Goal: Check status: Check status

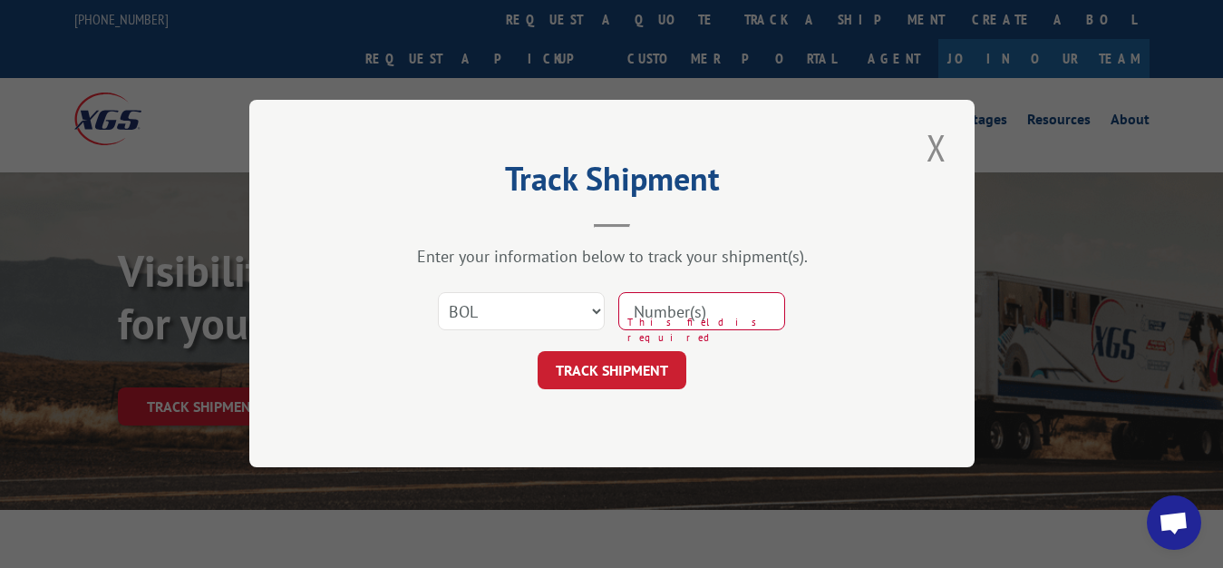
select select "bol"
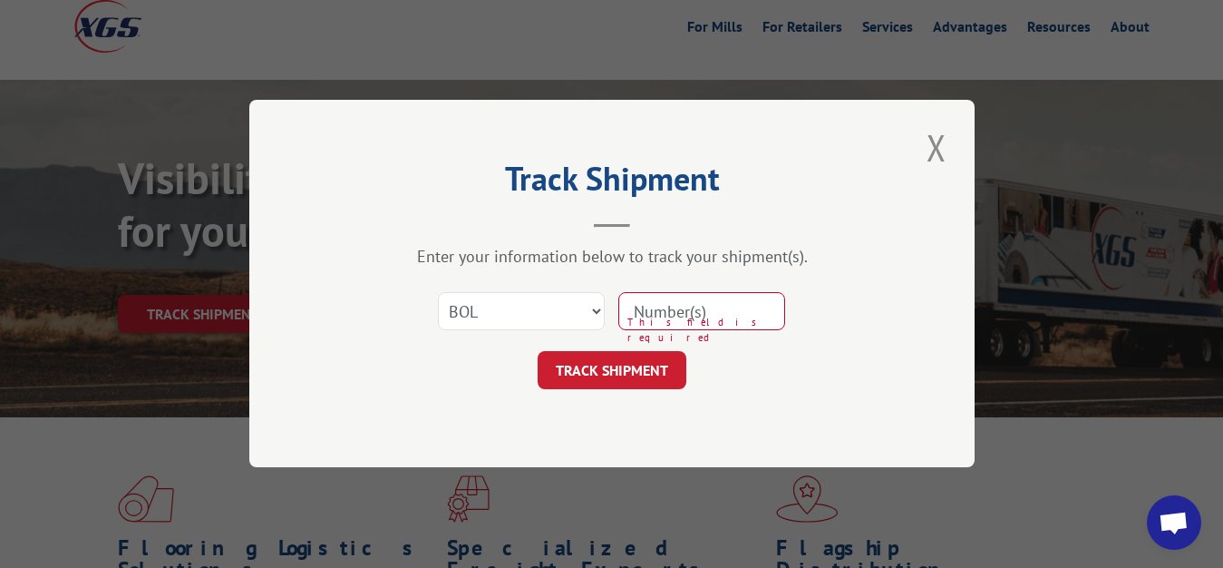
scroll to position [92, 0]
type input "5944290"
click button "TRACK SHIPMENT" at bounding box center [612, 371] width 149 height 38
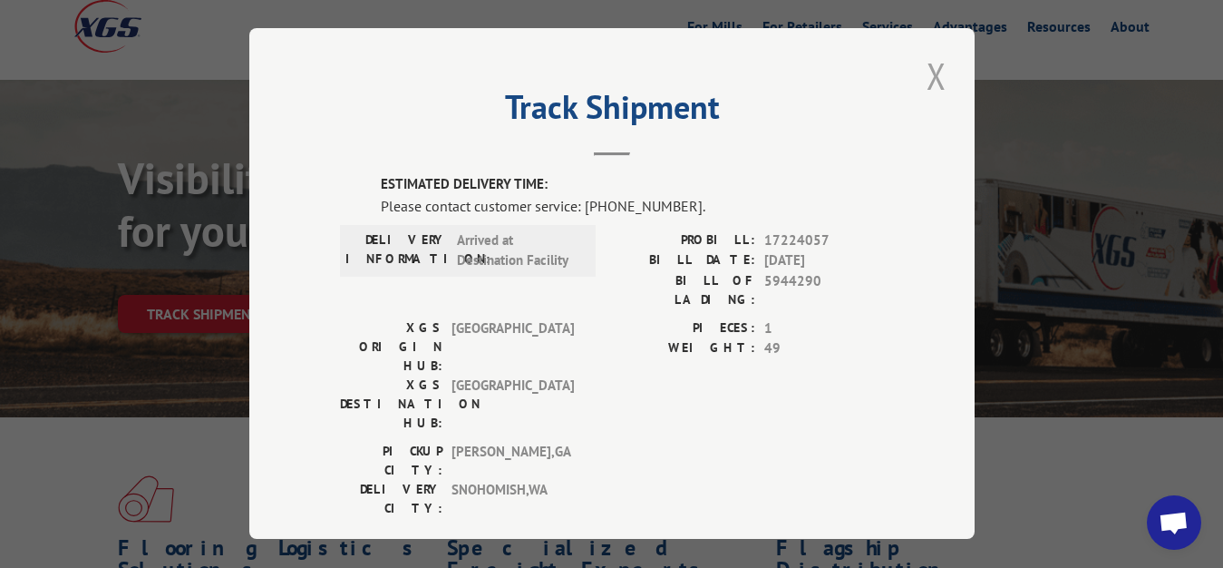
click at [926, 67] on button "Close modal" at bounding box center [936, 76] width 31 height 50
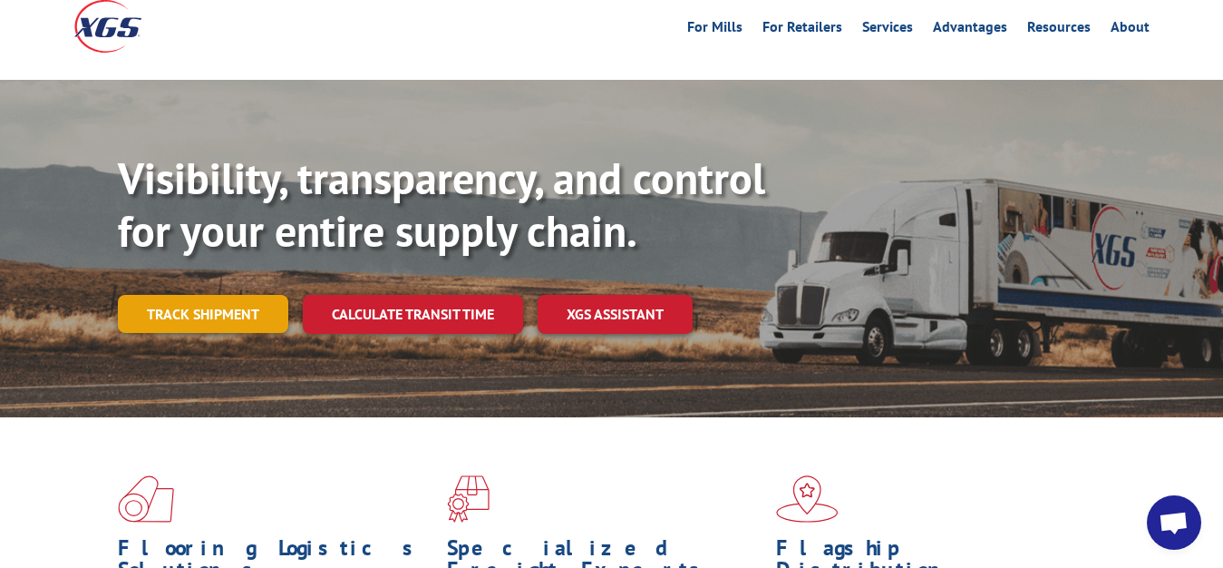
click at [192, 295] on link "Track shipment" at bounding box center [203, 314] width 170 height 38
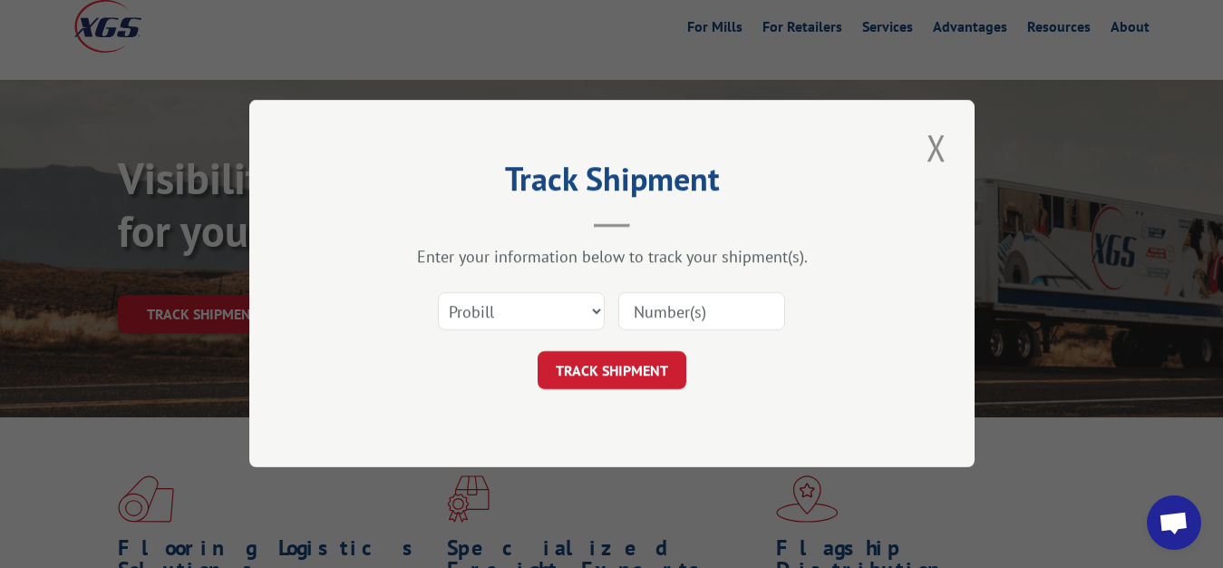
scroll to position [0, 0]
click at [438, 293] on select "Select category... Probill BOL PO" at bounding box center [521, 312] width 167 height 38
select select "bol"
click option "BOL" at bounding box center [0, 0] width 0 height 0
click at [724, 297] on input at bounding box center [701, 312] width 167 height 38
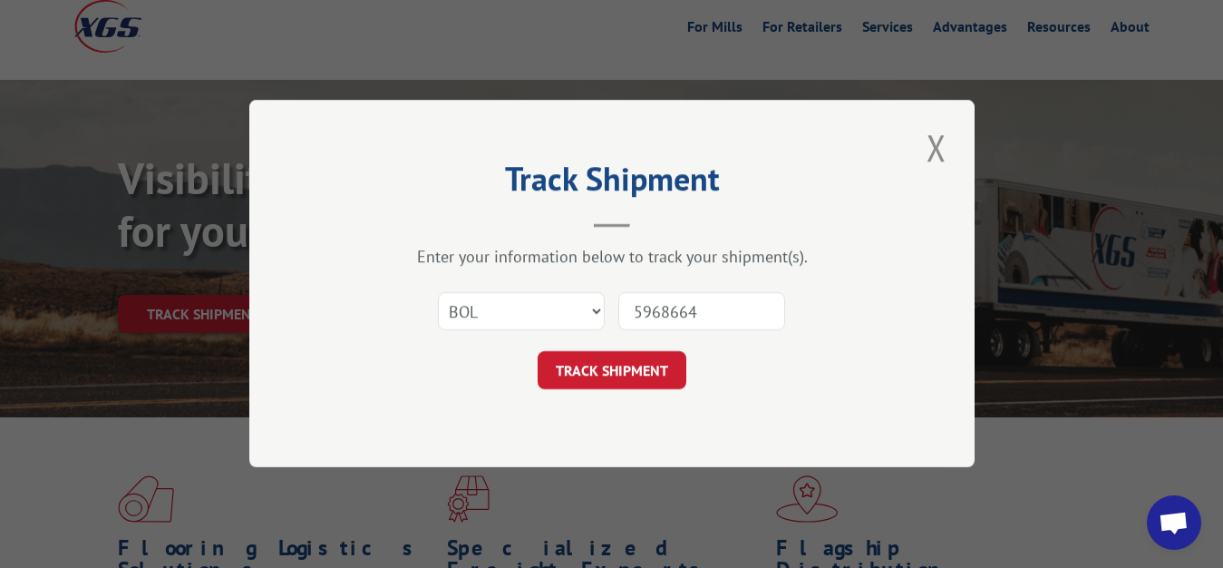
type input "5968664"
click button "TRACK SHIPMENT" at bounding box center [612, 371] width 149 height 38
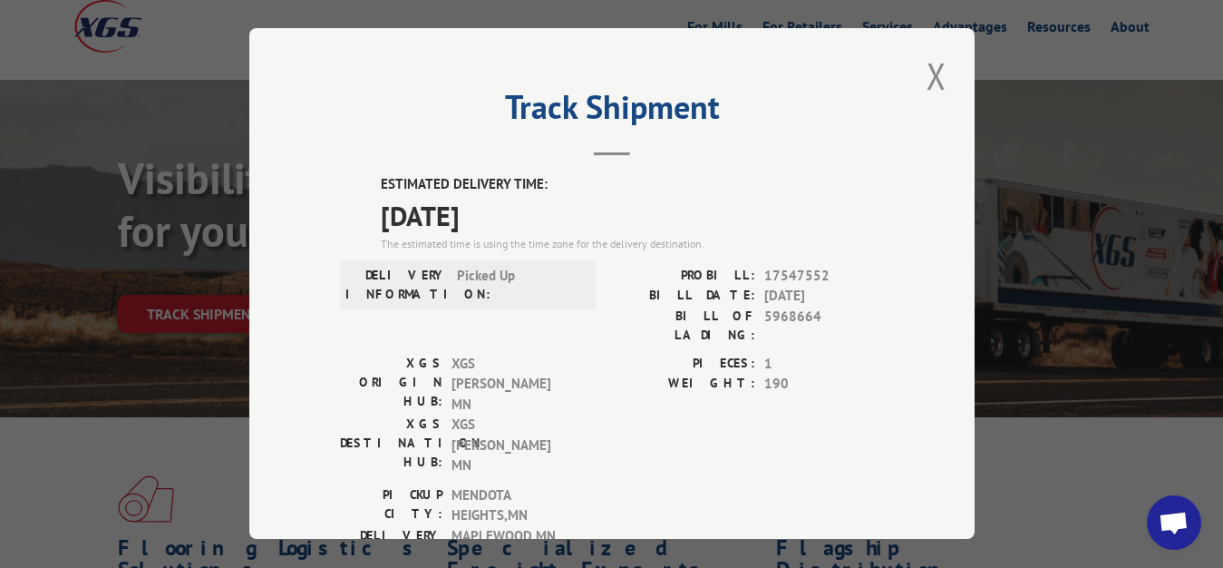
drag, startPoint x: 932, startPoint y: 67, endPoint x: 748, endPoint y: 163, distance: 207.7
click at [923, 75] on button "Close modal" at bounding box center [936, 76] width 31 height 50
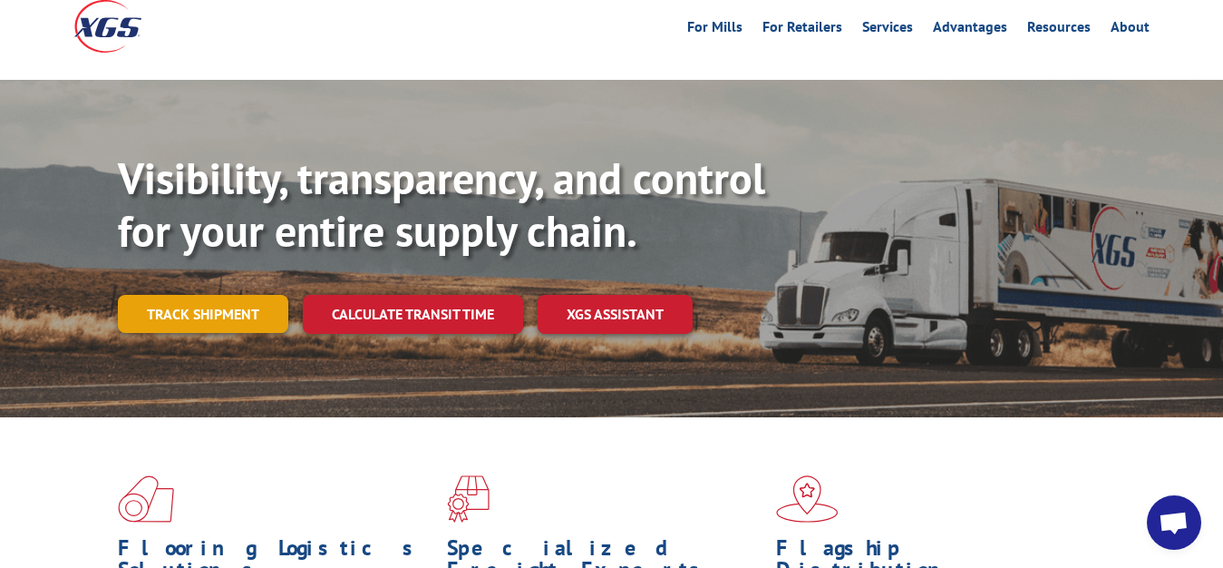
click at [238, 295] on link "Track shipment" at bounding box center [203, 314] width 170 height 38
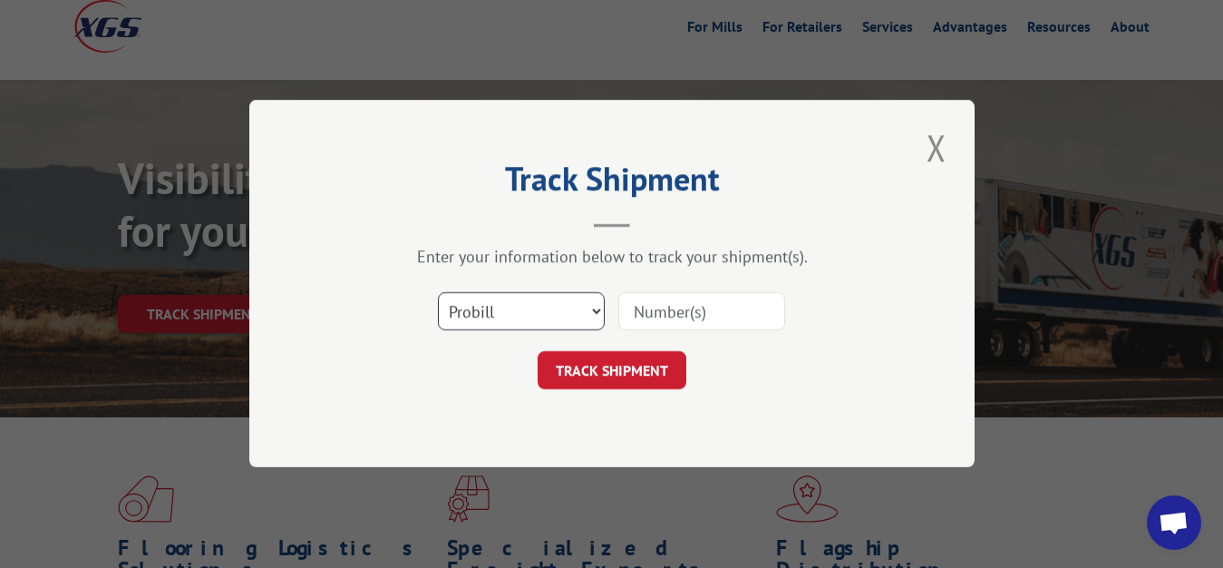
click at [438, 293] on select "Select category... Probill BOL PO" at bounding box center [521, 312] width 167 height 38
select select "bol"
click option "BOL" at bounding box center [0, 0] width 0 height 0
drag, startPoint x: 664, startPoint y: 308, endPoint x: 764, endPoint y: 123, distance: 210.6
click at [674, 293] on input at bounding box center [701, 312] width 167 height 38
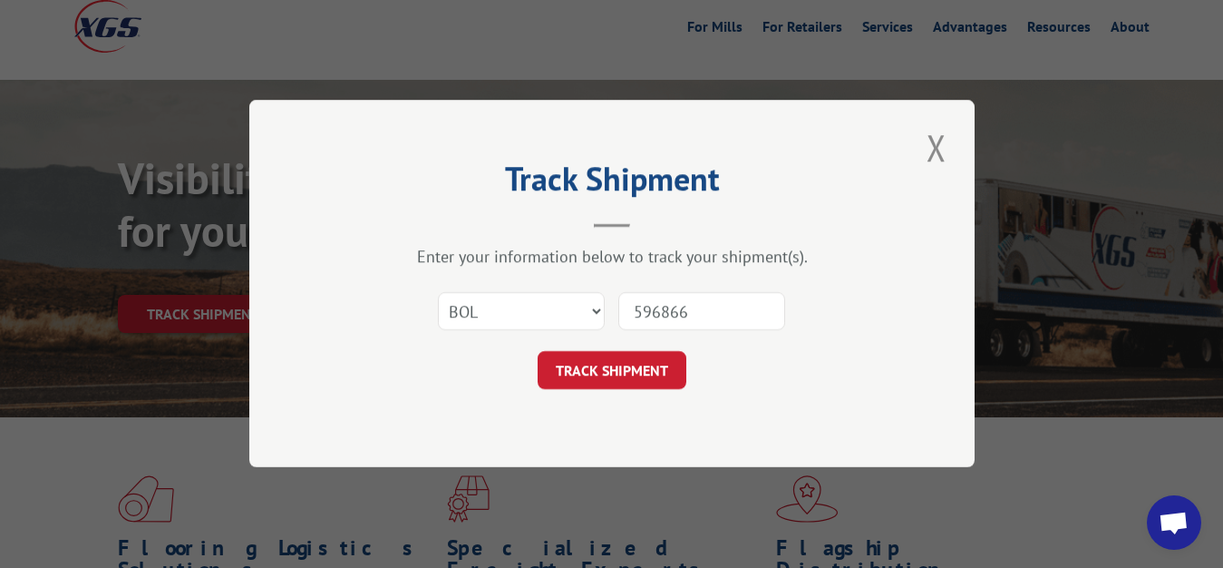
type input "5968663"
click button "TRACK SHIPMENT" at bounding box center [612, 371] width 149 height 38
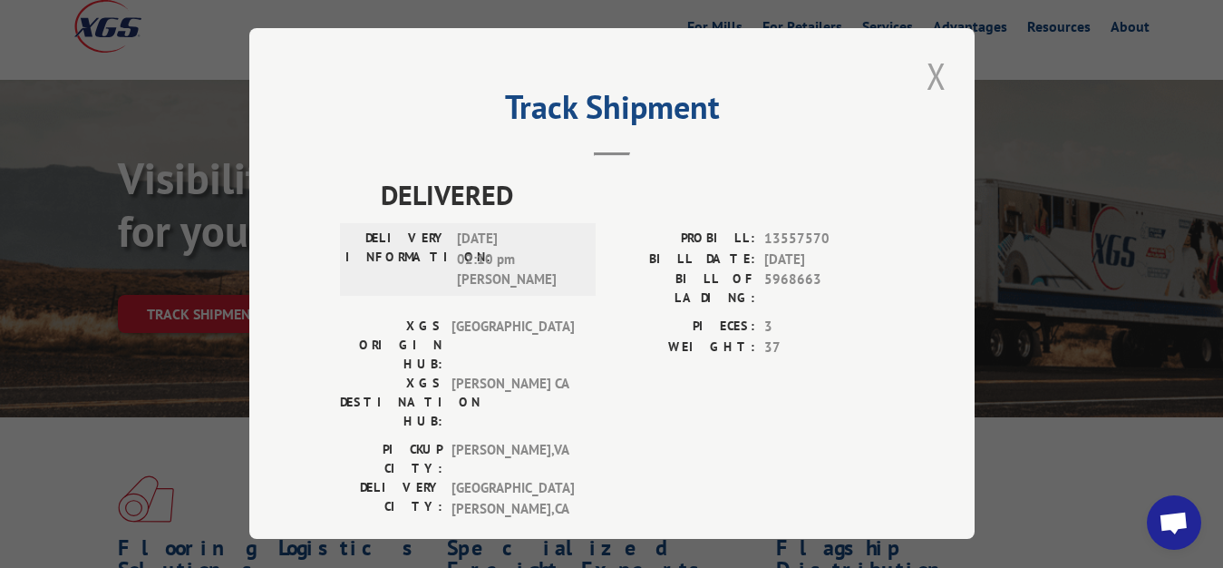
click at [926, 68] on button "Close modal" at bounding box center [936, 76] width 31 height 50
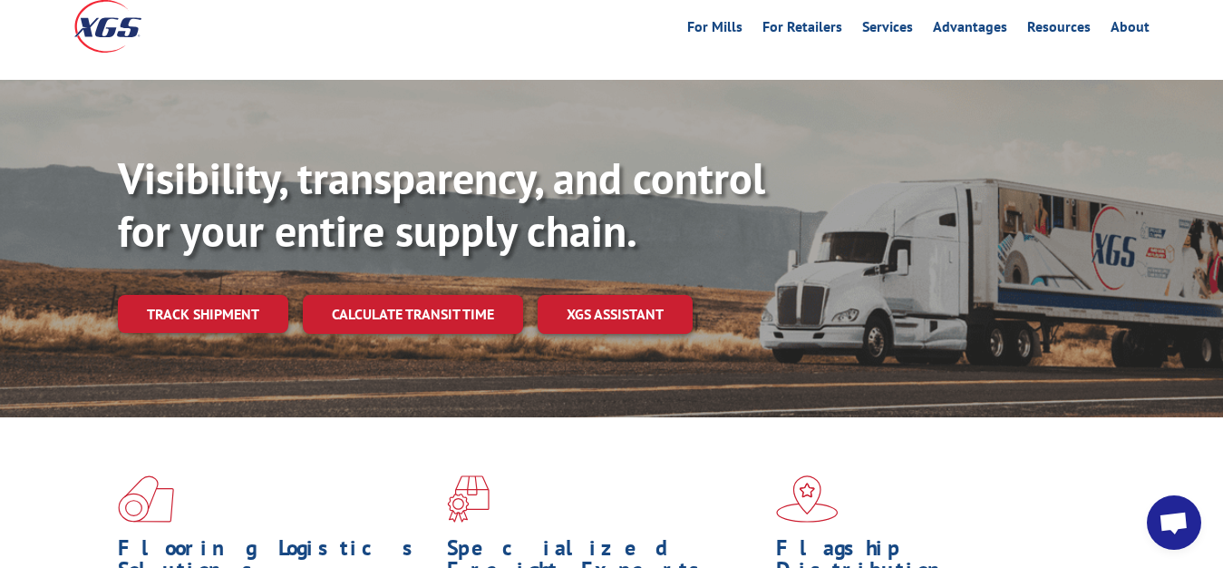
click at [178, 295] on link "Track shipment" at bounding box center [203, 314] width 170 height 38
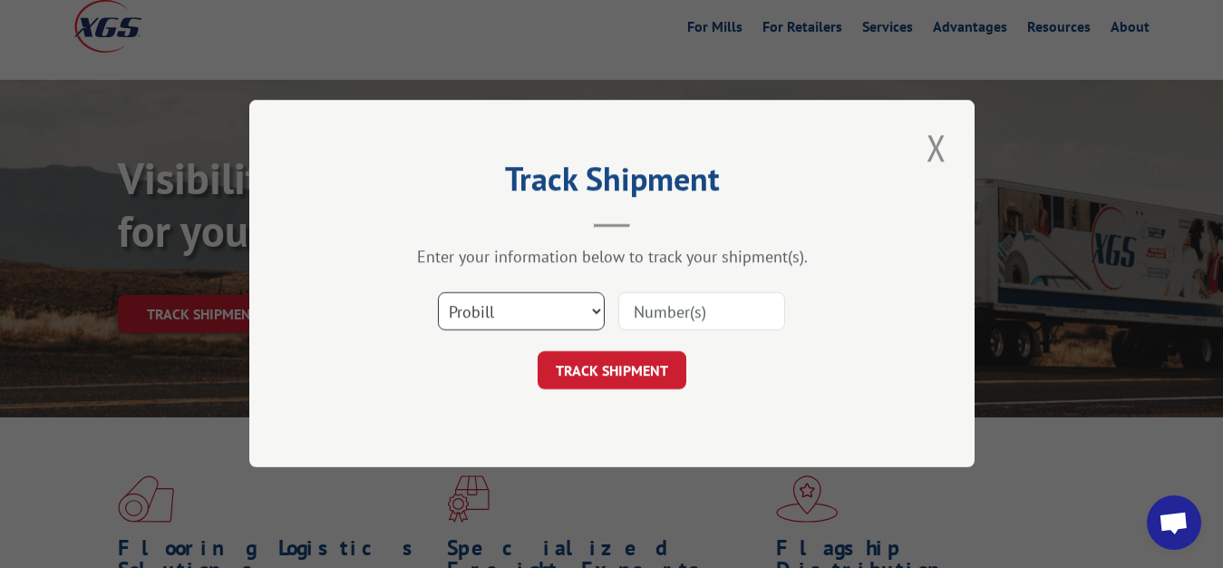
click at [438, 293] on select "Select category... Probill BOL PO" at bounding box center [521, 312] width 167 height 38
select select "bol"
click option "BOL" at bounding box center [0, 0] width 0 height 0
drag, startPoint x: 673, startPoint y: 303, endPoint x: 696, endPoint y: 227, distance: 79.5
click at [673, 301] on input at bounding box center [701, 312] width 167 height 38
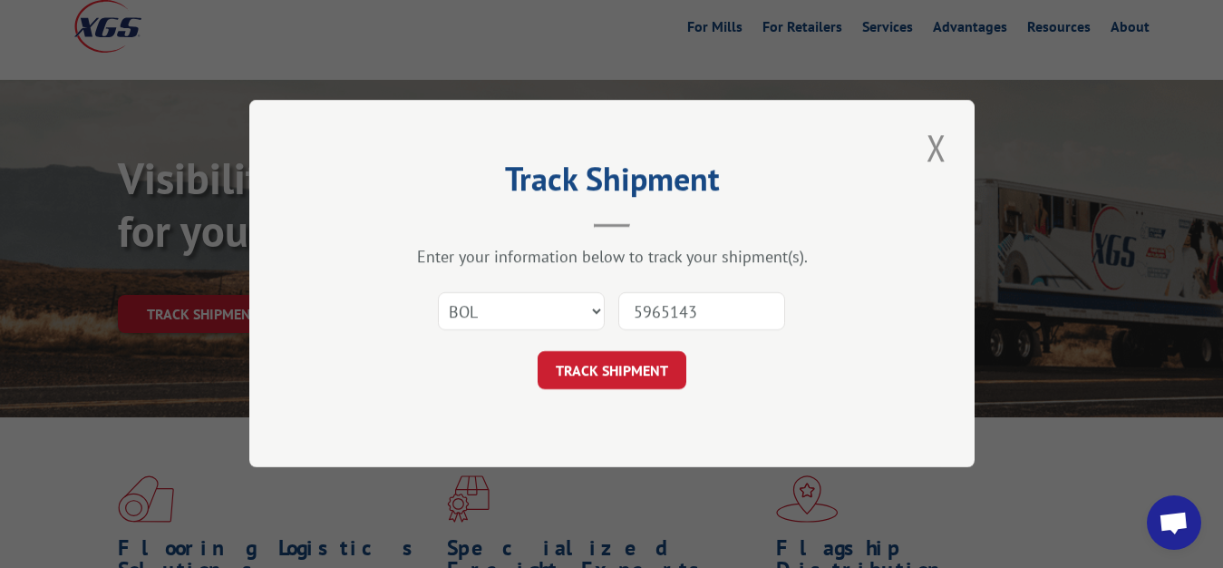
type input "5965143"
click button "TRACK SHIPMENT" at bounding box center [612, 371] width 149 height 38
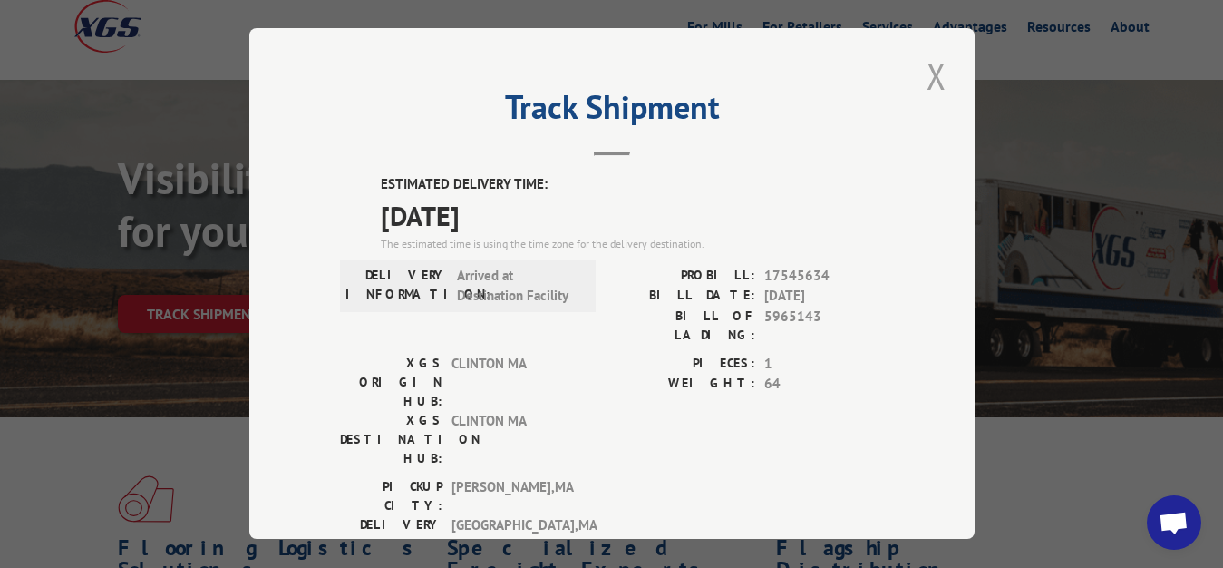
click at [921, 72] on button "Close modal" at bounding box center [936, 76] width 31 height 50
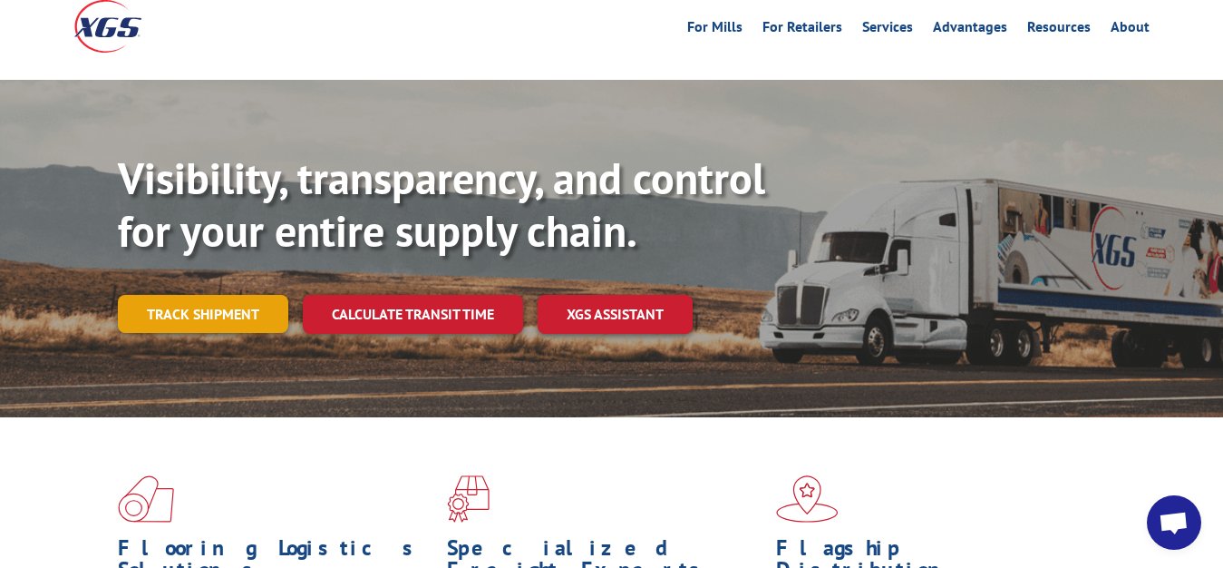
click at [220, 295] on link "Track shipment" at bounding box center [203, 314] width 170 height 38
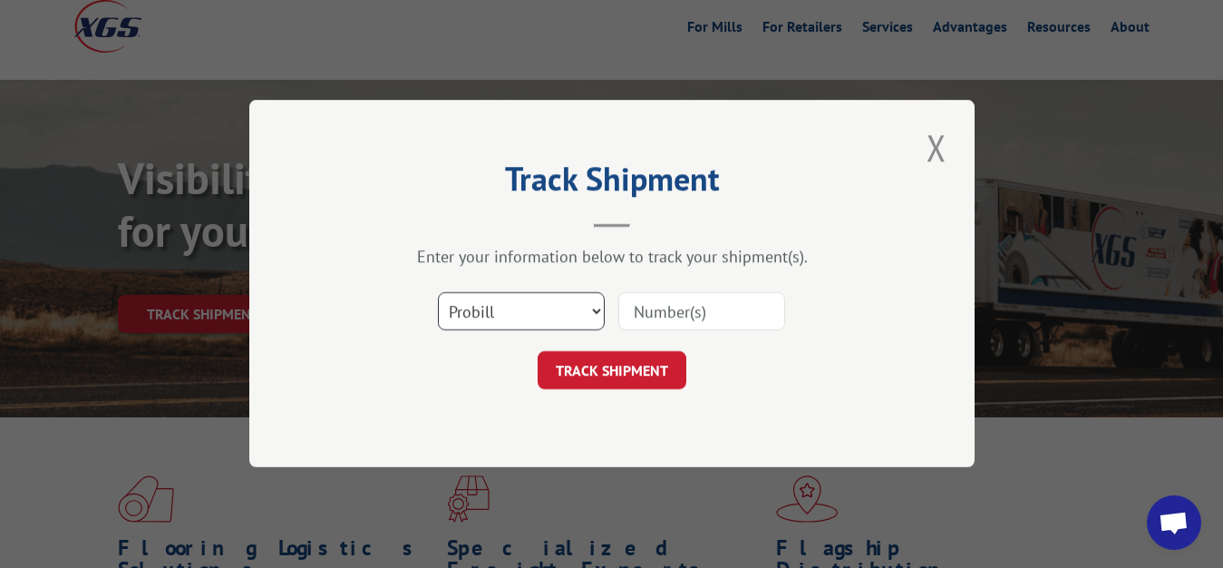
click at [438, 293] on select "Select category... Probill BOL PO" at bounding box center [521, 312] width 167 height 38
select select "bol"
click option "BOL" at bounding box center [0, 0] width 0 height 0
click at [687, 297] on input at bounding box center [701, 312] width 167 height 38
type input "5968758"
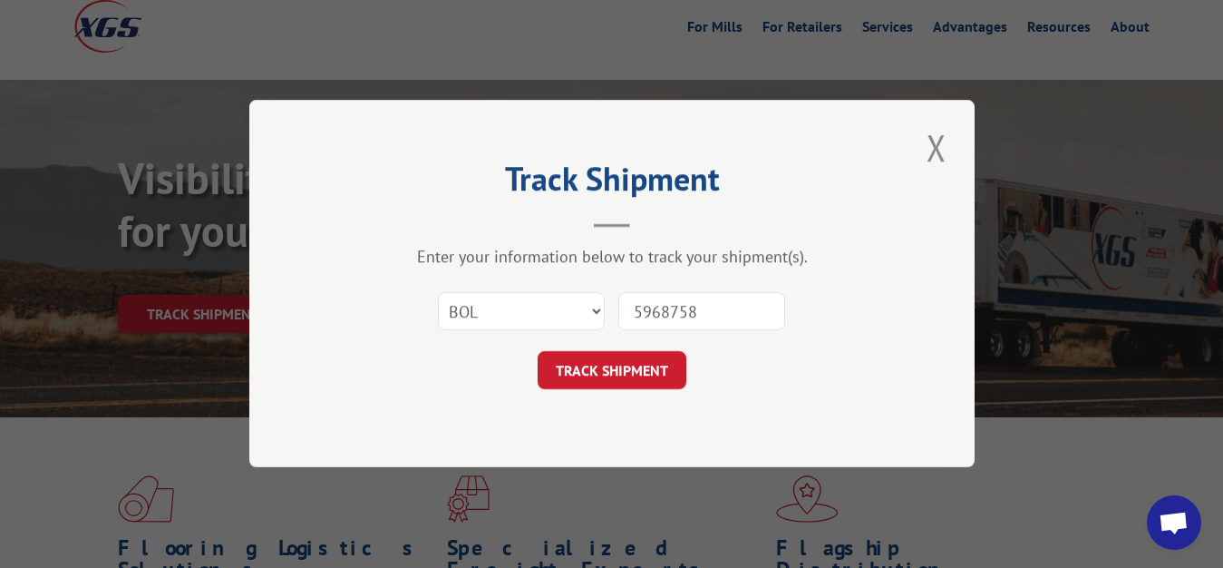
click button "TRACK SHIPMENT" at bounding box center [612, 371] width 149 height 38
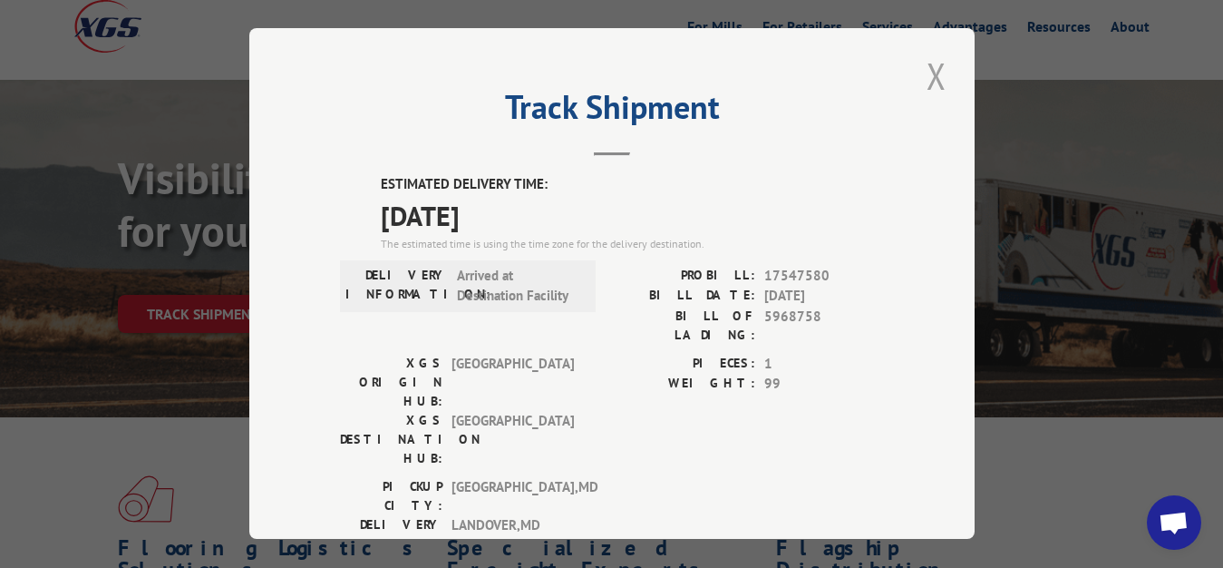
click at [933, 65] on button "Close modal" at bounding box center [936, 76] width 31 height 50
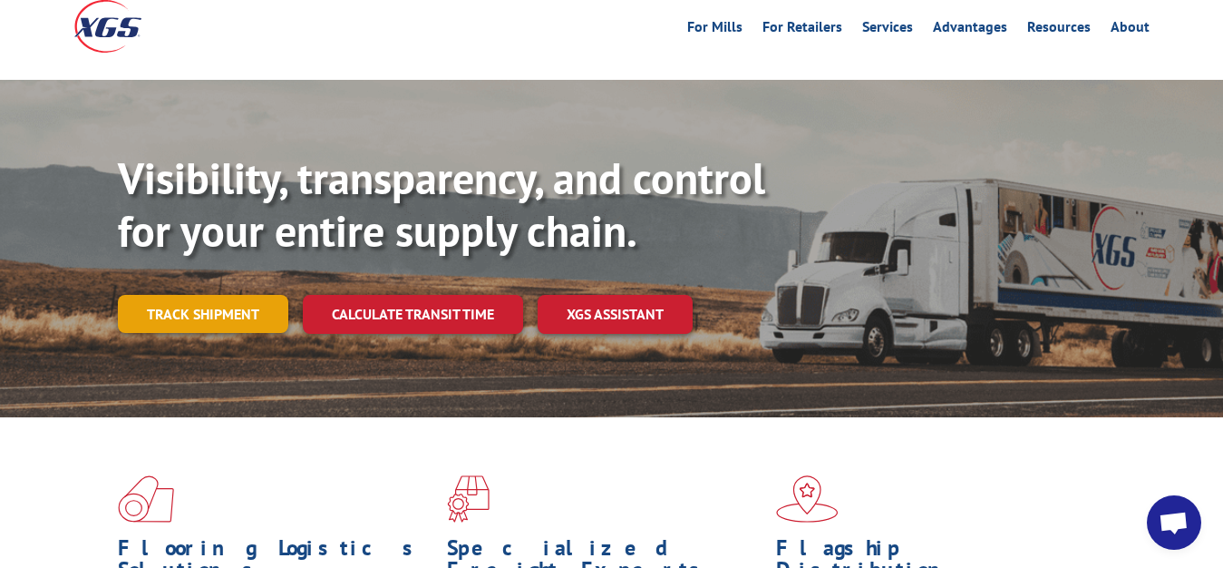
click at [131, 295] on link "Track shipment" at bounding box center [203, 314] width 170 height 38
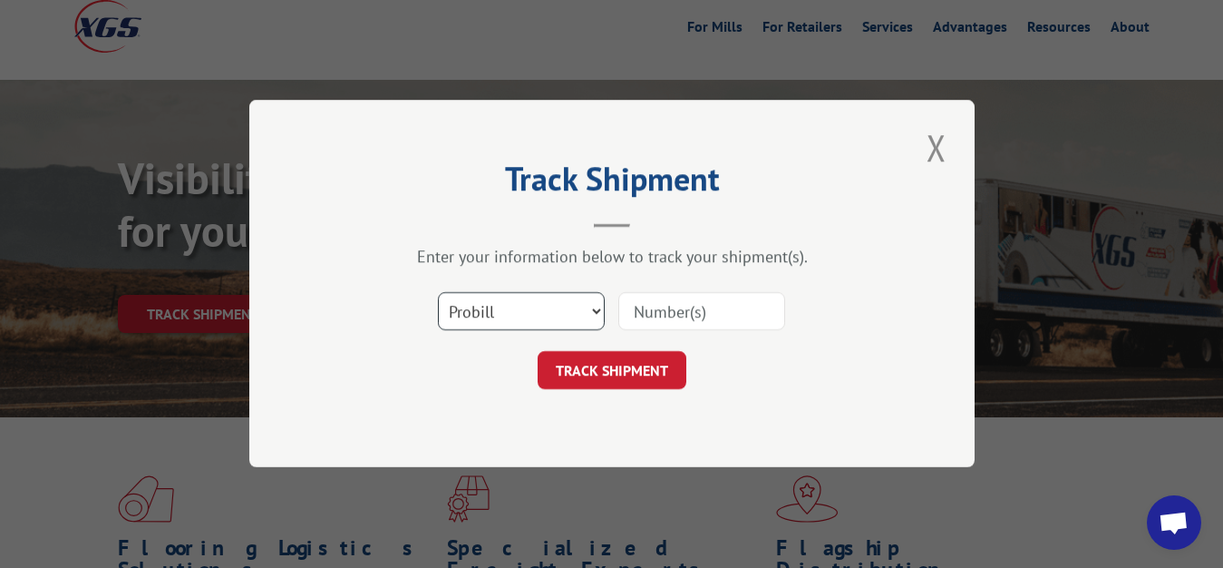
click at [438, 293] on select "Select category... Probill BOL PO" at bounding box center [521, 312] width 167 height 38
select select "bol"
click option "BOL" at bounding box center [0, 0] width 0 height 0
drag, startPoint x: 662, startPoint y: 308, endPoint x: 677, endPoint y: 207, distance: 102.7
click at [662, 304] on input at bounding box center [701, 312] width 167 height 38
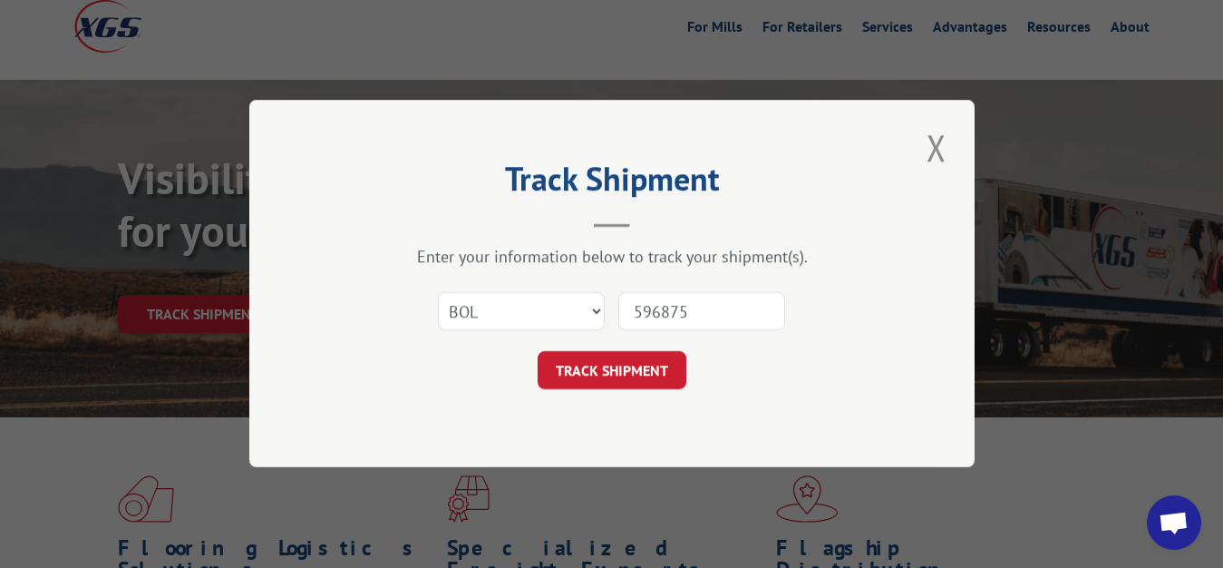
type input "5968759"
click button "TRACK SHIPMENT" at bounding box center [612, 371] width 149 height 38
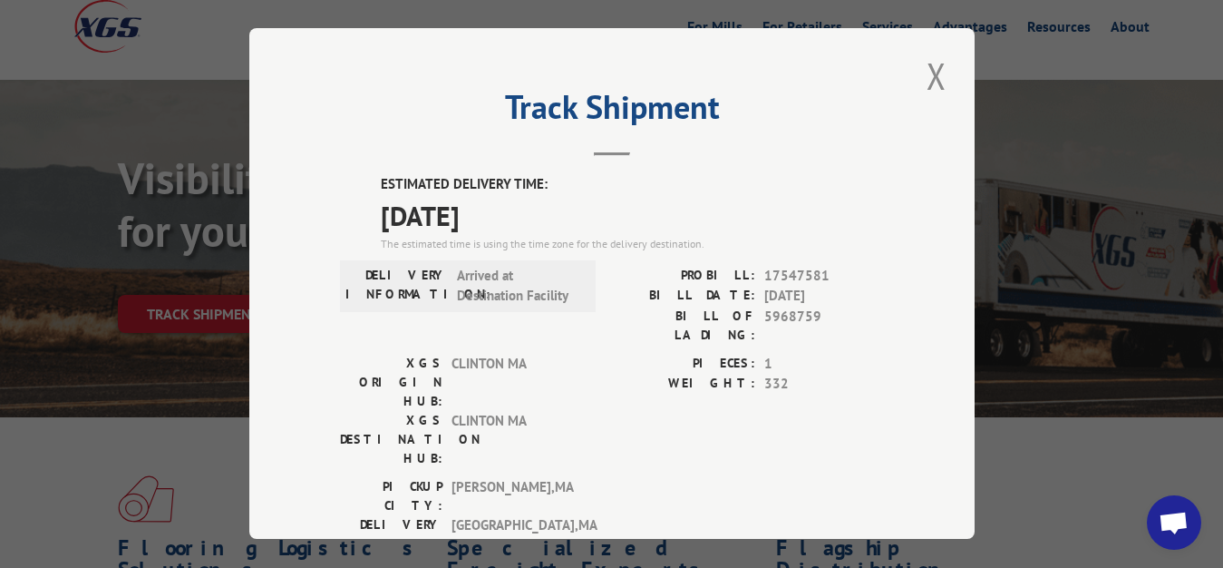
drag, startPoint x: 930, startPoint y: 78, endPoint x: 916, endPoint y: 87, distance: 17.1
click at [922, 81] on button "Close modal" at bounding box center [936, 76] width 31 height 50
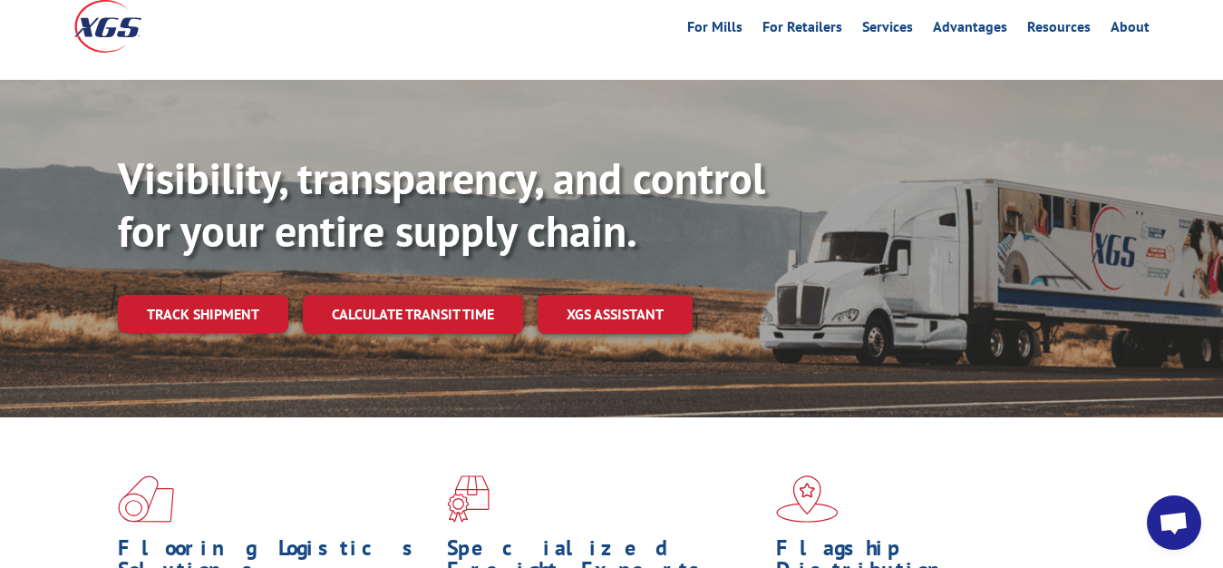
drag, startPoint x: 194, startPoint y: 277, endPoint x: 204, endPoint y: 276, distance: 10.0
click at [200, 295] on link "Track shipment" at bounding box center [203, 314] width 170 height 38
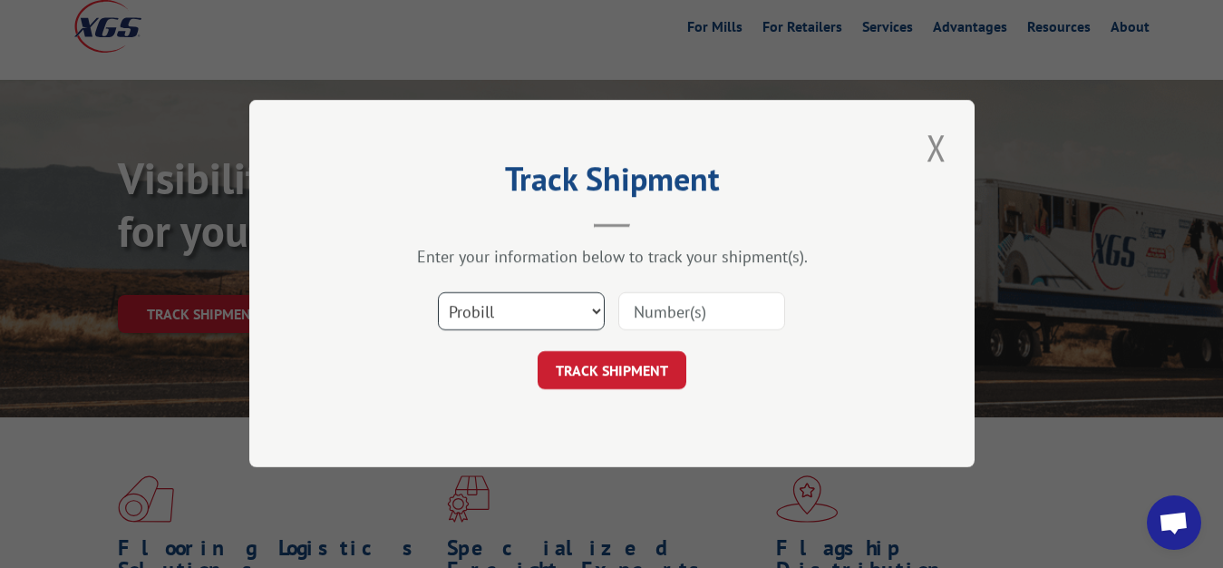
click at [438, 293] on select "Select category... Probill BOL PO" at bounding box center [521, 312] width 167 height 38
select select "bol"
click option "BOL" at bounding box center [0, 0] width 0 height 0
drag, startPoint x: 692, startPoint y: 305, endPoint x: 725, endPoint y: 218, distance: 93.0
click at [692, 299] on input at bounding box center [701, 312] width 167 height 38
